Goal: Task Accomplishment & Management: Manage account settings

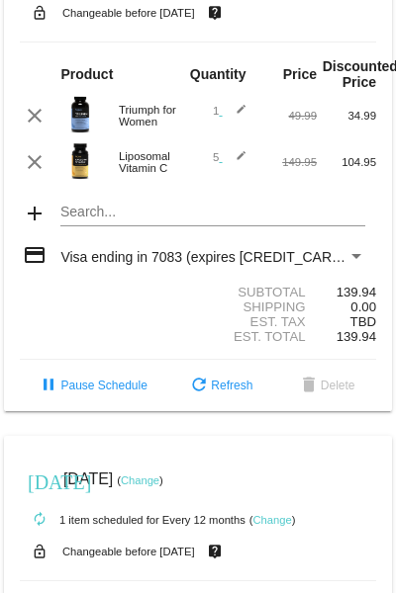
scroll to position [734, 0]
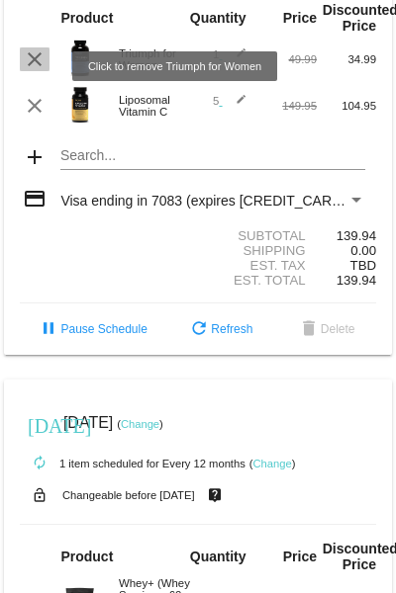
click at [36, 71] on mat-icon "clear" at bounding box center [35, 59] width 24 height 24
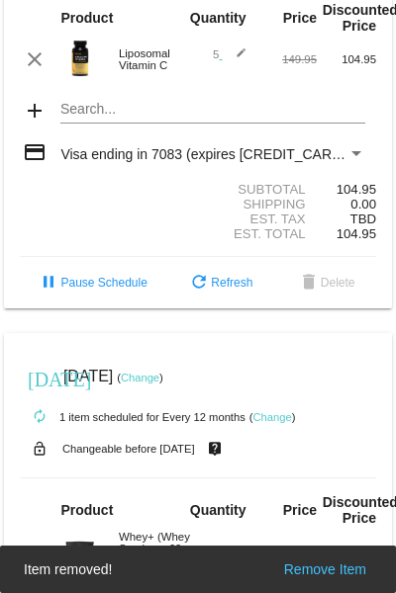
scroll to position [791, 0]
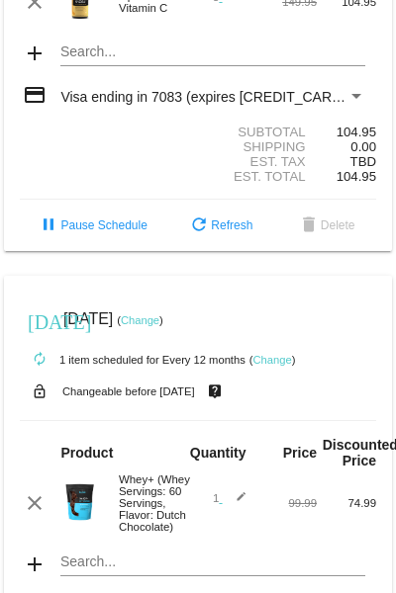
click at [94, 59] on mat-card "[DATE] [DATE] ( Change ) autorenew 5 items scheduled for Every 90 days ( Change…" at bounding box center [198, 17] width 388 height 469
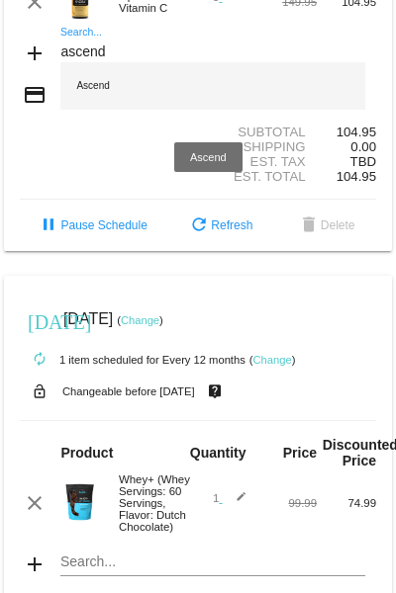
type input "ascend"
click at [99, 98] on div "Ascend" at bounding box center [212, 85] width 304 height 47
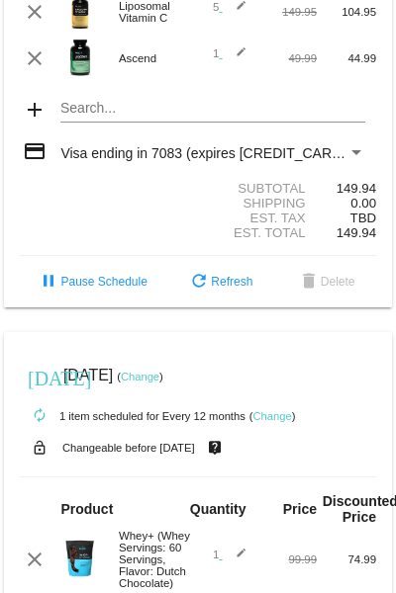
scroll to position [725, 0]
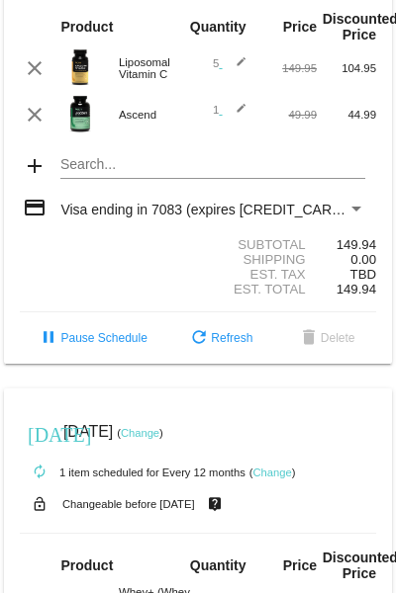
click at [231, 71] on mat-icon "edit" at bounding box center [235, 68] width 24 height 24
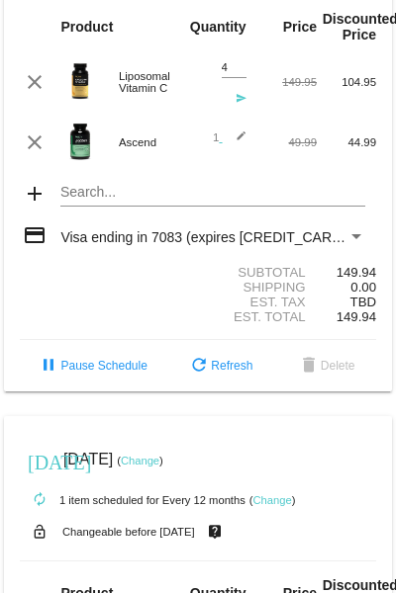
type input "4"
click at [232, 74] on input "4" at bounding box center [234, 67] width 25 height 13
click at [227, 110] on mat-icon "send" at bounding box center [235, 105] width 24 height 24
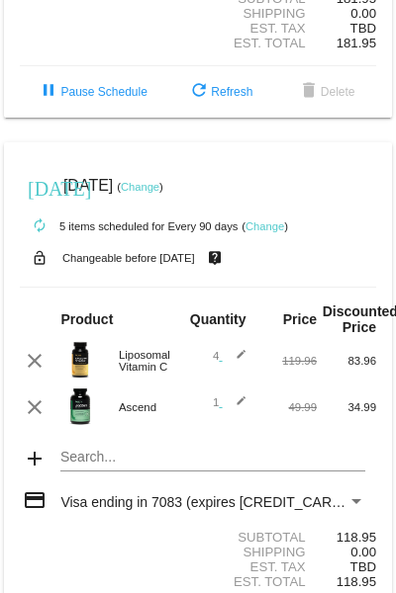
scroll to position [376, 0]
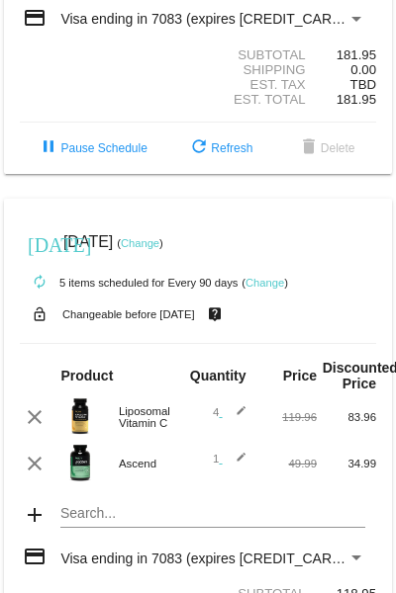
click at [230, 465] on mat-icon "edit" at bounding box center [235, 464] width 24 height 24
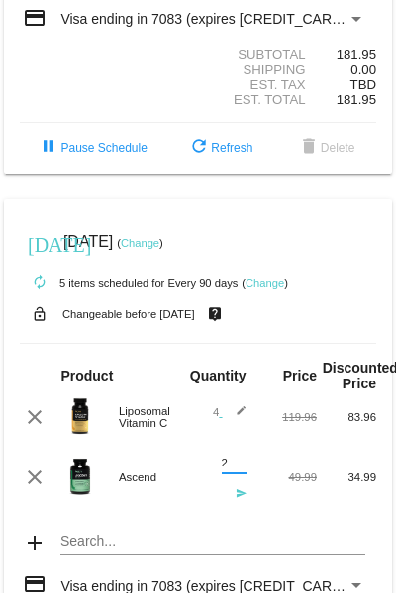
type input "2"
click at [233, 470] on input "2" at bounding box center [234, 463] width 25 height 13
click at [231, 508] on mat-icon "send" at bounding box center [235, 501] width 24 height 24
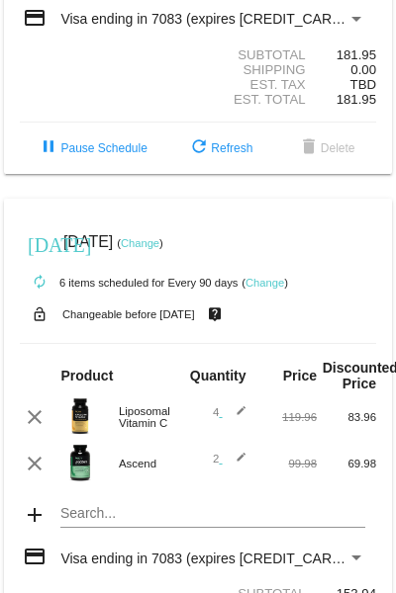
click at [237, 417] on mat-icon "edit" at bounding box center [235, 417] width 24 height 24
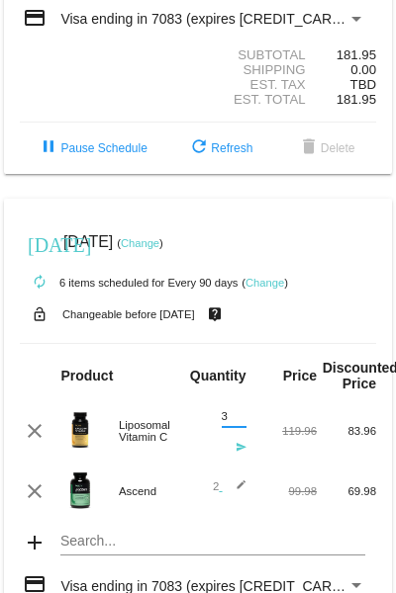
type input "3"
click at [233, 423] on input "3" at bounding box center [234, 416] width 25 height 13
click at [234, 453] on mat-icon "send" at bounding box center [235, 454] width 24 height 24
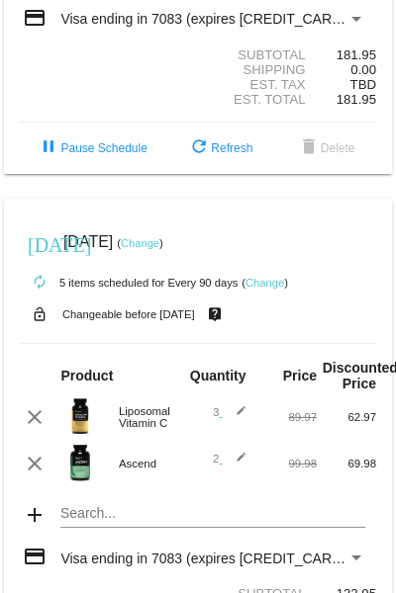
scroll to position [432, 0]
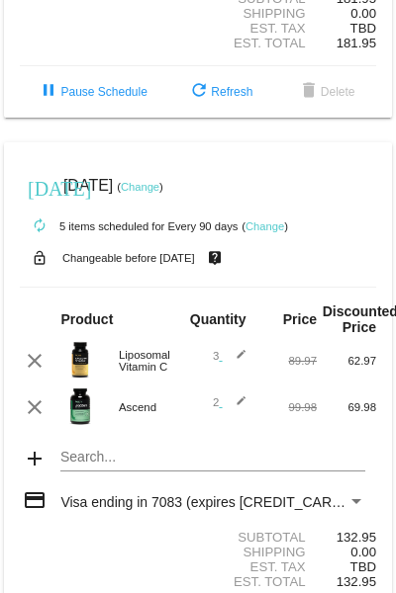
click at [100, 471] on mat-card "[DATE] [DATE] ( Change ) autorenew 5 items scheduled for Every 90 days ( Change…" at bounding box center [198, 399] width 388 height 515
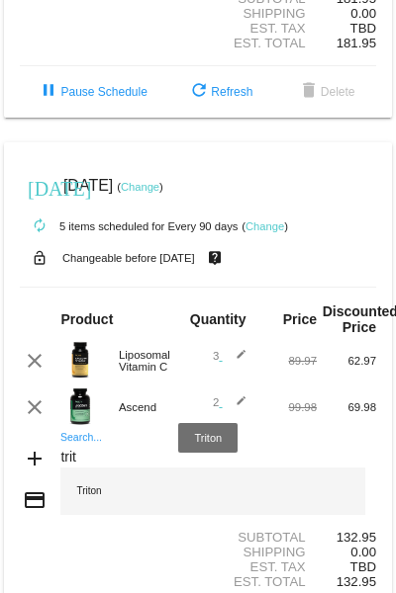
type input "trit"
click at [90, 499] on div "Triton" at bounding box center [212, 491] width 304 height 47
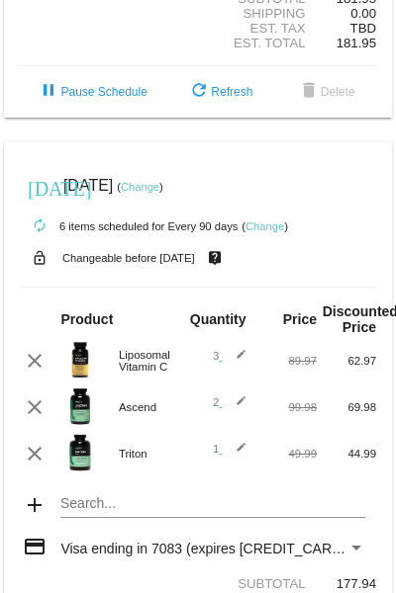
click at [232, 364] on mat-icon "edit" at bounding box center [235, 361] width 24 height 24
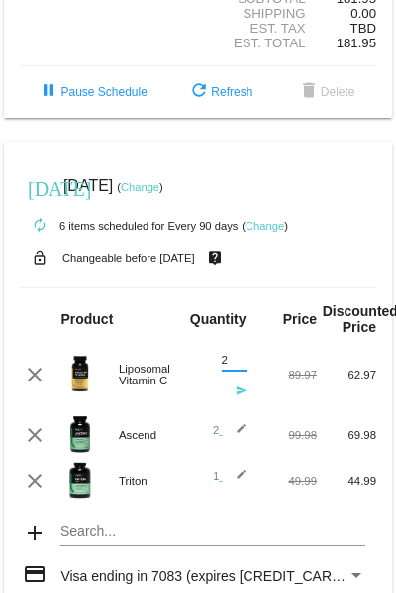
type input "2"
click at [230, 367] on input "2" at bounding box center [234, 360] width 25 height 13
click at [233, 401] on mat-icon "send" at bounding box center [235, 398] width 24 height 24
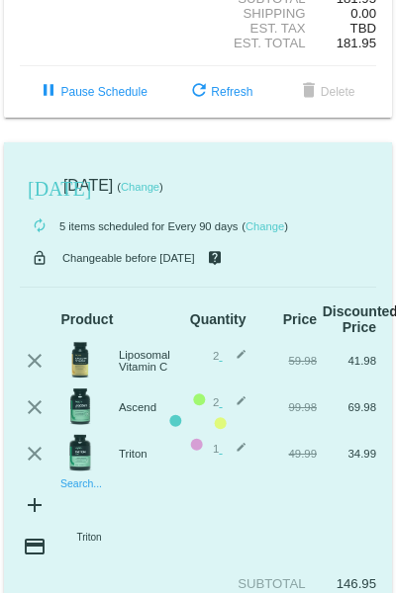
click at [78, 512] on mat-card "[DATE] [DATE] ( Change ) autorenew 5 items scheduled for Every 90 days ( Change…" at bounding box center [198, 423] width 388 height 562
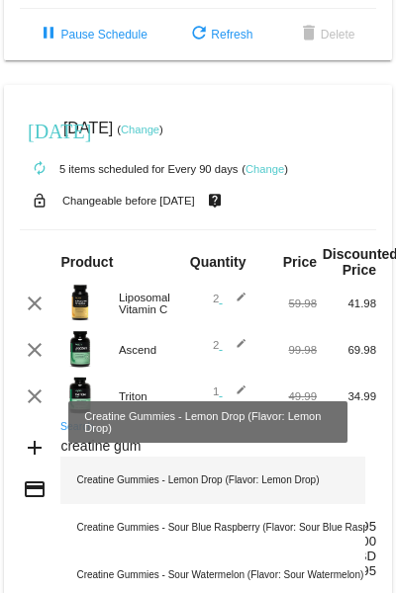
scroll to position [546, 0]
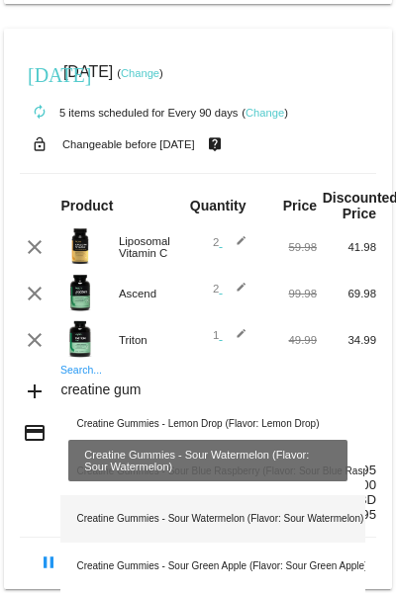
type input "creatine gum"
click at [203, 531] on div "Creatine Gummies - Sour Watermelon (Flavor: Sour Watermelon)" at bounding box center [212, 518] width 304 height 47
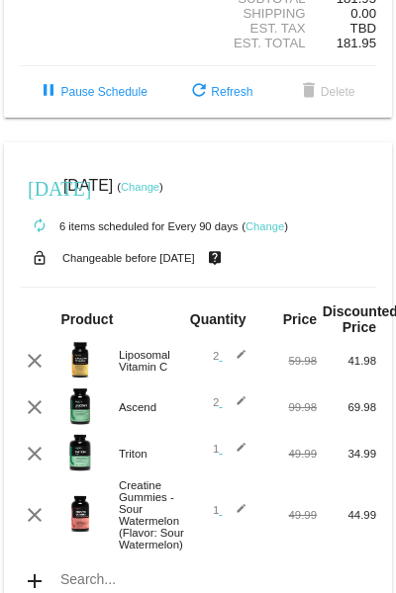
scroll to position [490, 0]
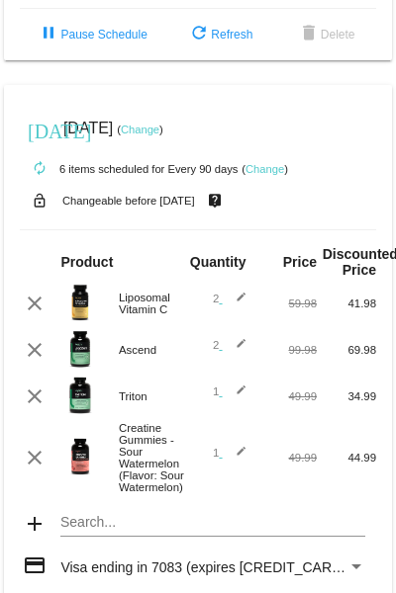
click at [230, 306] on mat-icon "edit" at bounding box center [235, 304] width 24 height 24
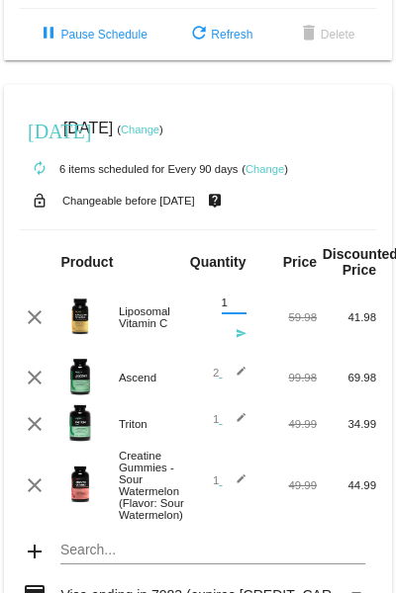
type input "1"
click at [231, 310] on input "1" at bounding box center [234, 303] width 25 height 13
click at [234, 343] on mat-icon "send" at bounding box center [235, 340] width 24 height 24
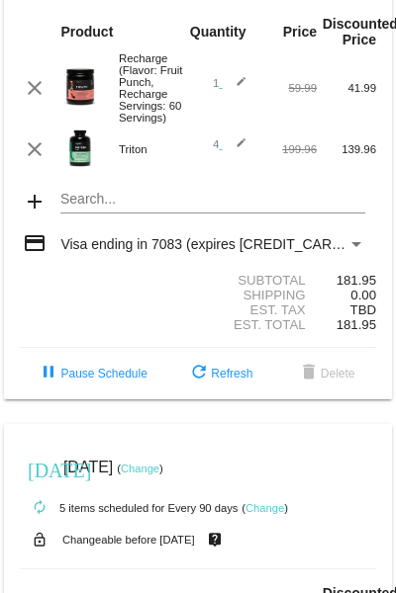
scroll to position [94, 0]
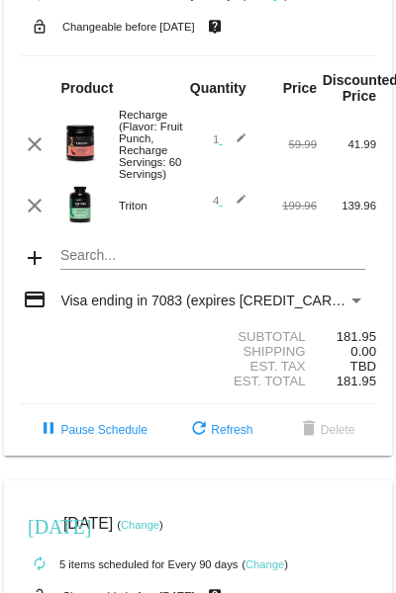
click at [159, 531] on link "Change" at bounding box center [140, 525] width 39 height 12
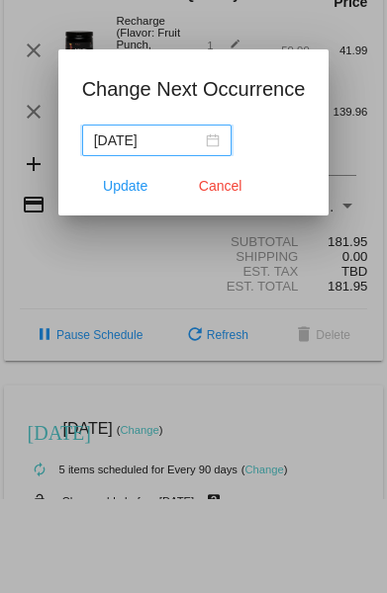
click at [212, 140] on div "[DATE]" at bounding box center [157, 141] width 126 height 22
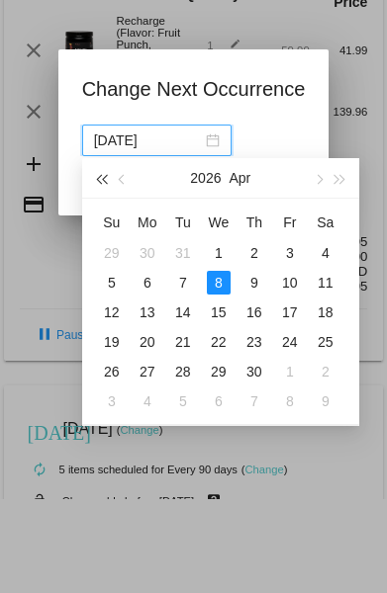
click at [102, 182] on span "button" at bounding box center [101, 179] width 10 height 10
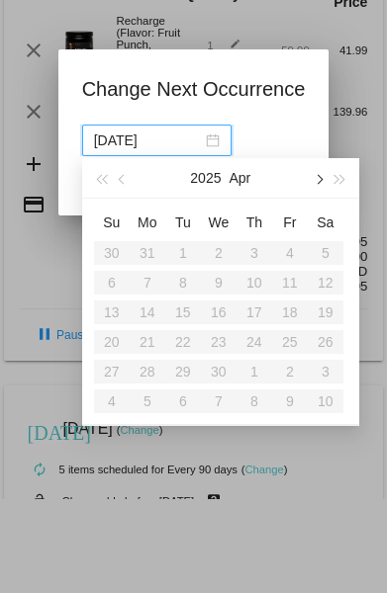
click at [320, 176] on button "button" at bounding box center [318, 178] width 22 height 40
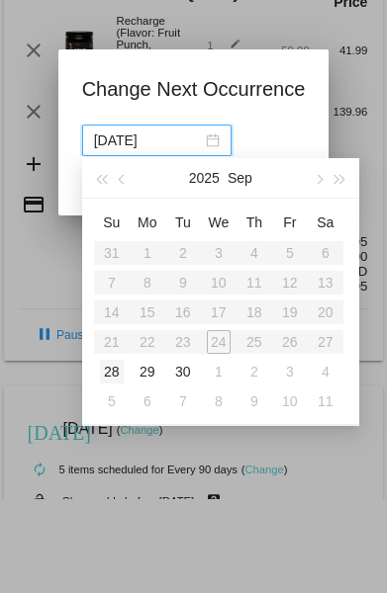
click at [117, 371] on div "28" at bounding box center [112, 372] width 24 height 24
type input "[DATE]"
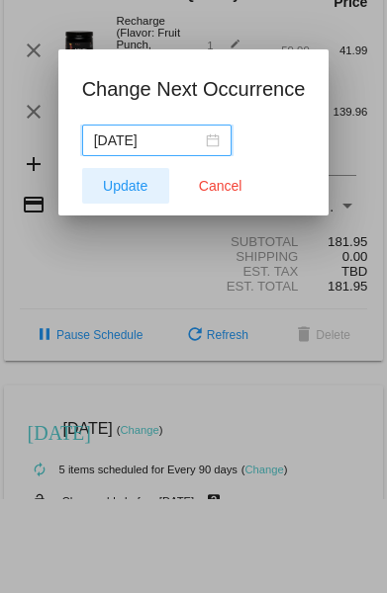
click at [128, 188] on span "Update" at bounding box center [125, 186] width 45 height 16
